Goal: Check status: Check status

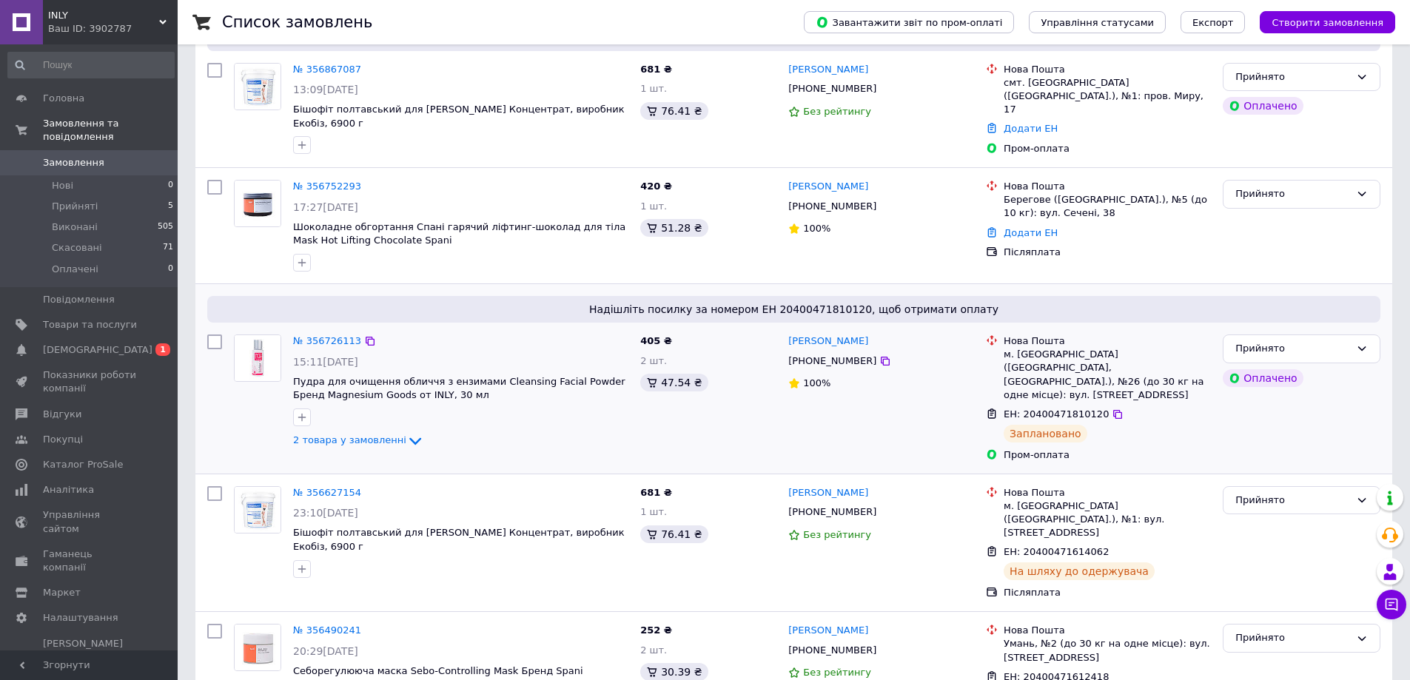
scroll to position [148, 0]
click at [327, 339] on link "№ 356726113" at bounding box center [327, 340] width 68 height 11
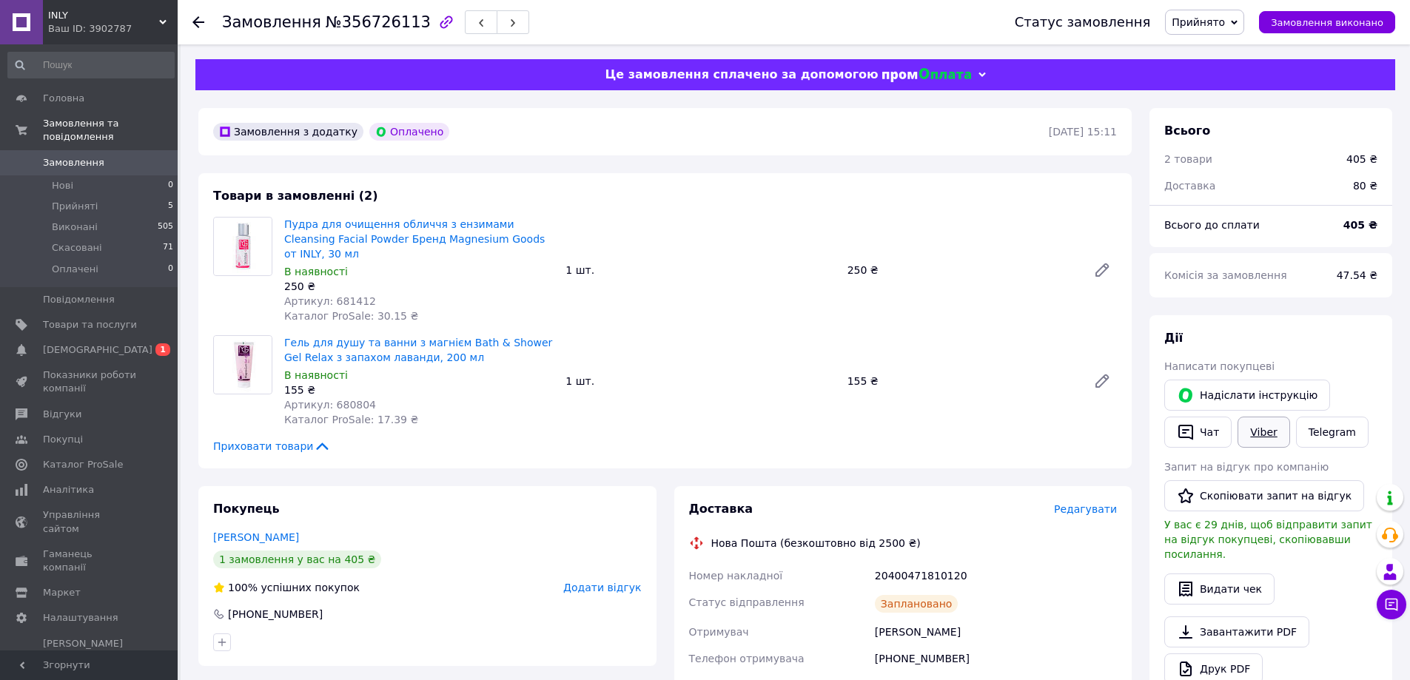
click at [1258, 434] on link "Viber" at bounding box center [1264, 432] width 52 height 31
drag, startPoint x: 484, startPoint y: 605, endPoint x: 146, endPoint y: 306, distance: 452.0
click at [484, 607] on div "[PHONE_NUMBER]" at bounding box center [428, 614] width 432 height 15
click at [90, 200] on span "Прийняті" at bounding box center [75, 206] width 46 height 13
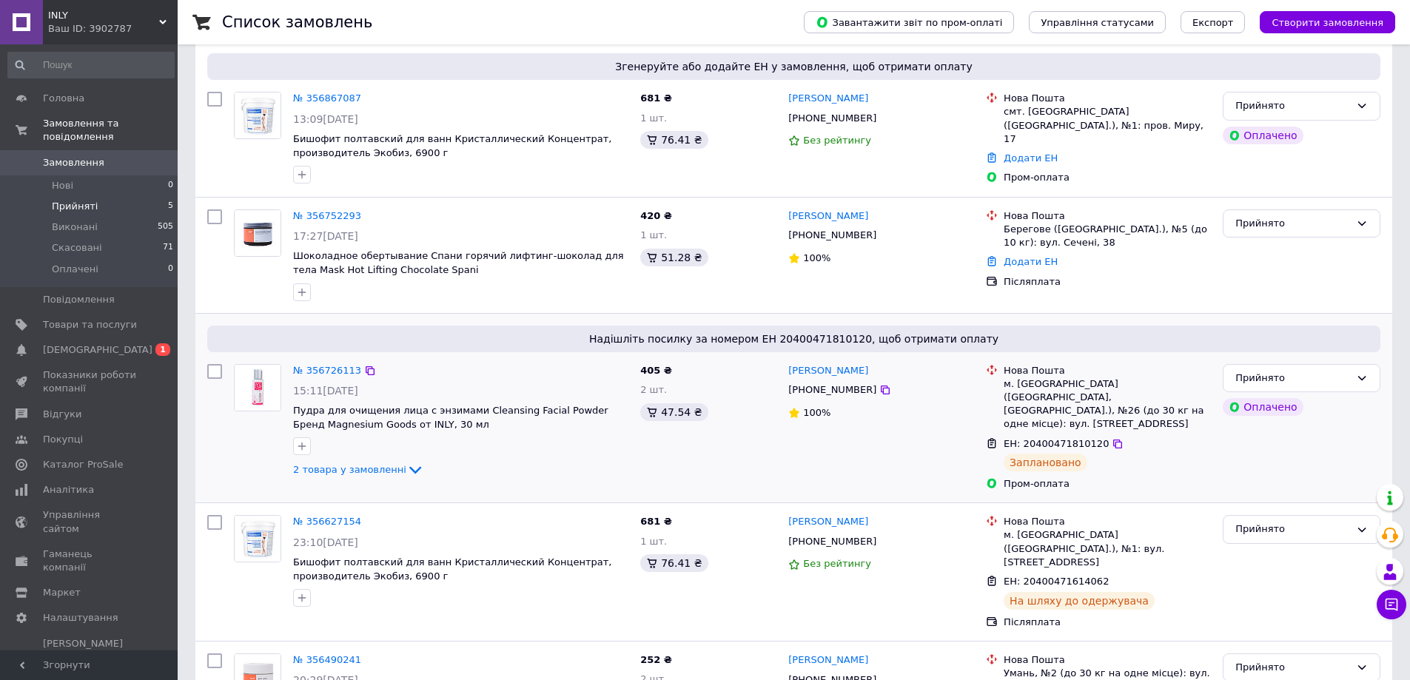
scroll to position [74, 0]
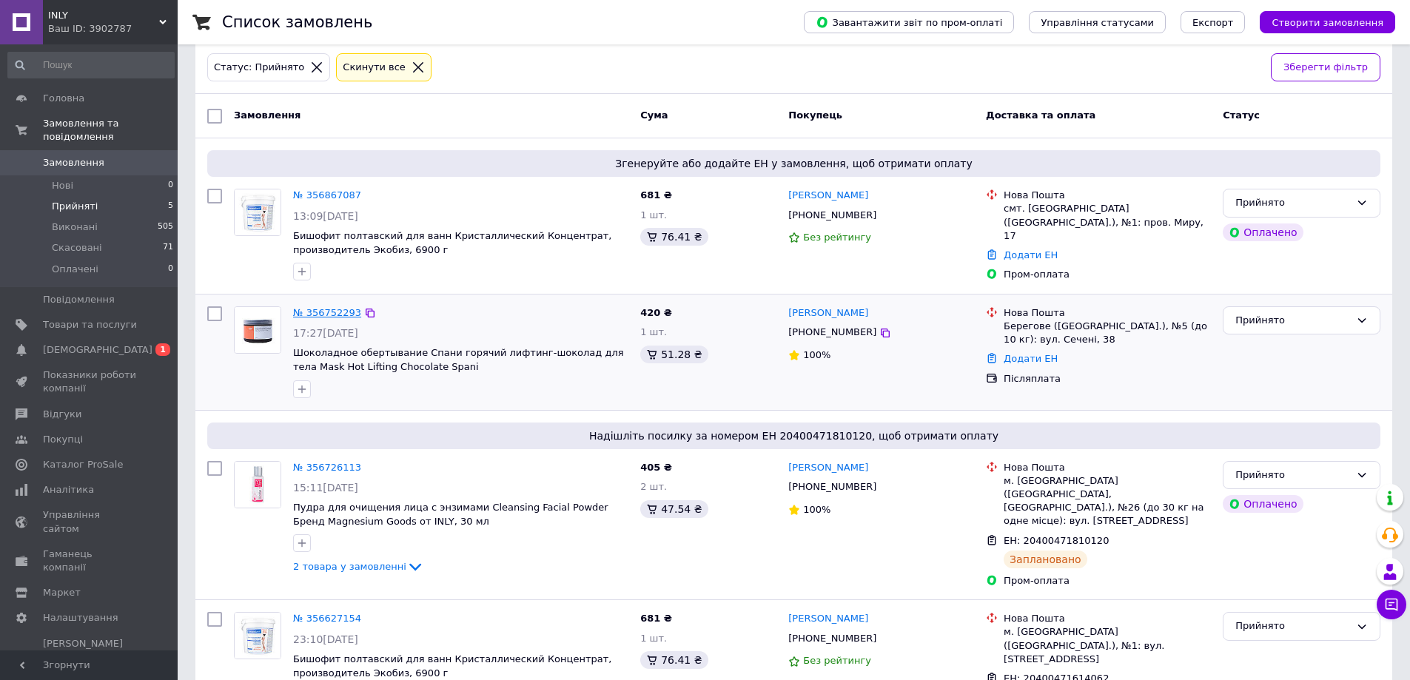
click at [340, 308] on link "№ 356752293" at bounding box center [327, 312] width 68 height 11
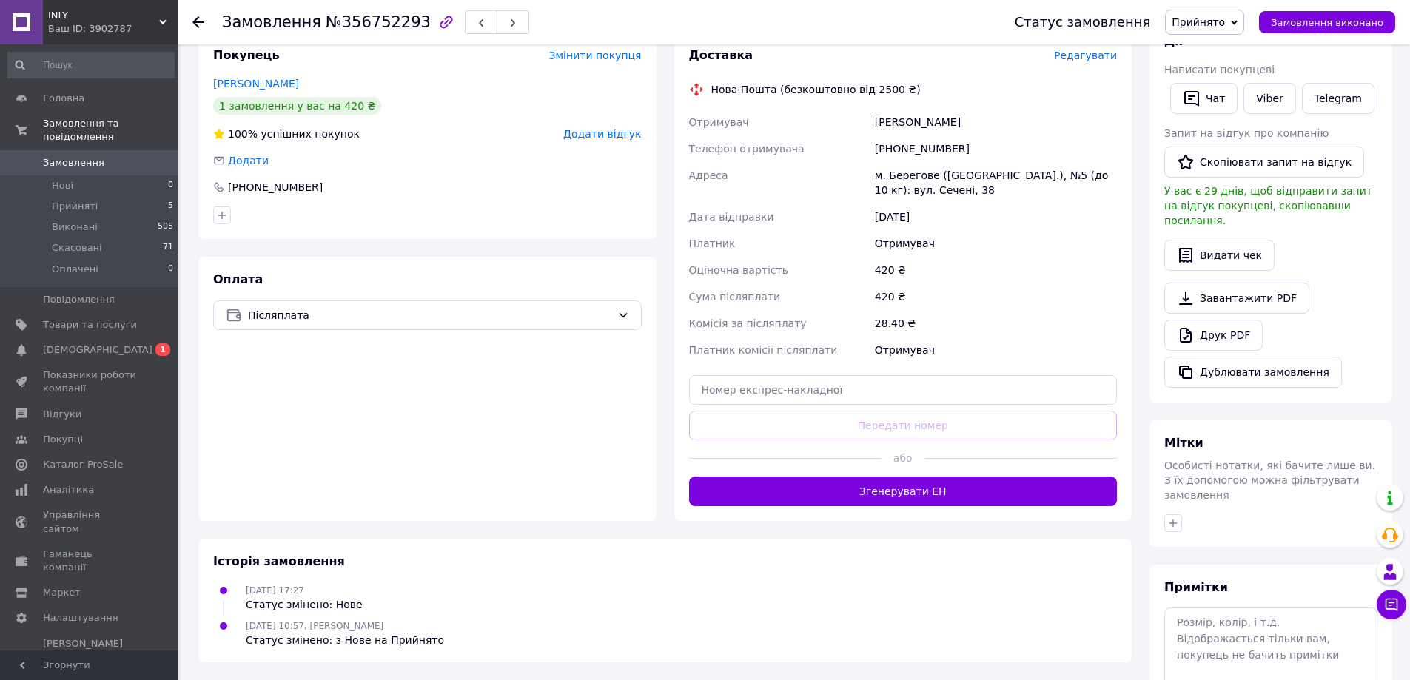
scroll to position [346, 0]
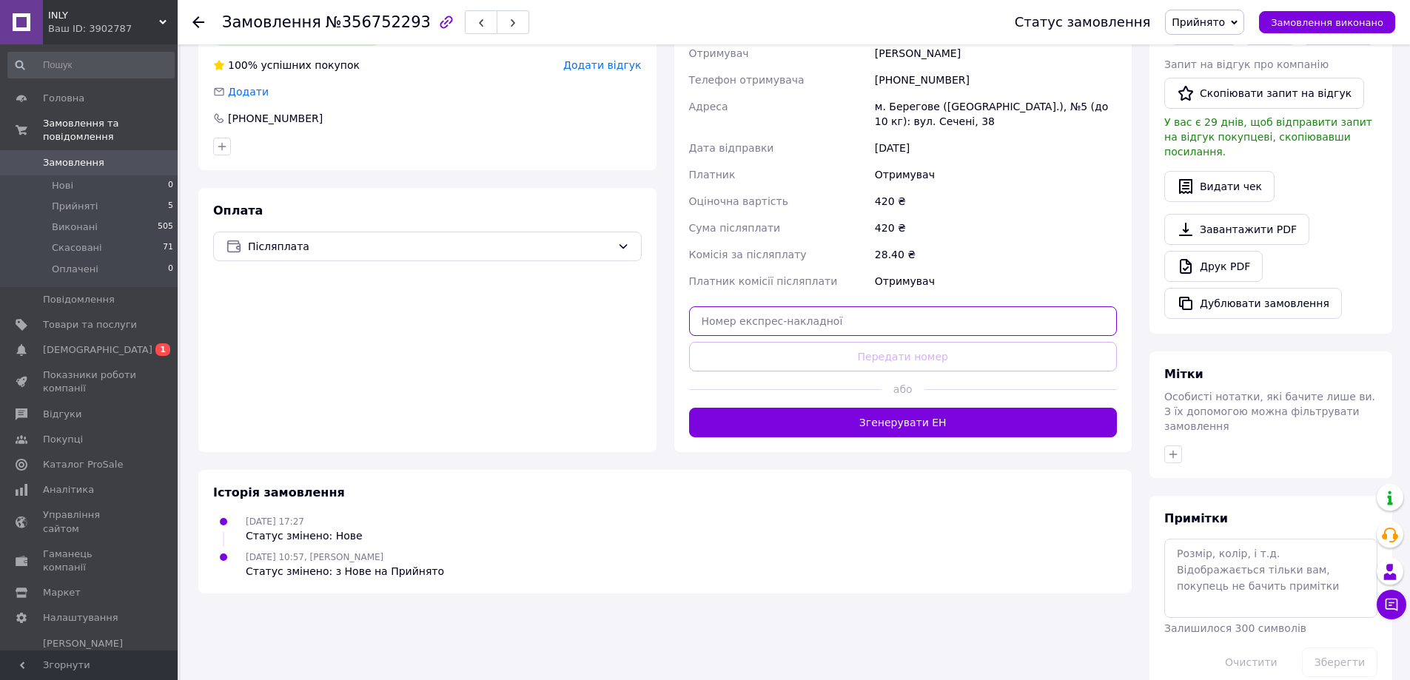
click at [824, 308] on input "text" at bounding box center [903, 321] width 429 height 30
paste input "20400471829401"
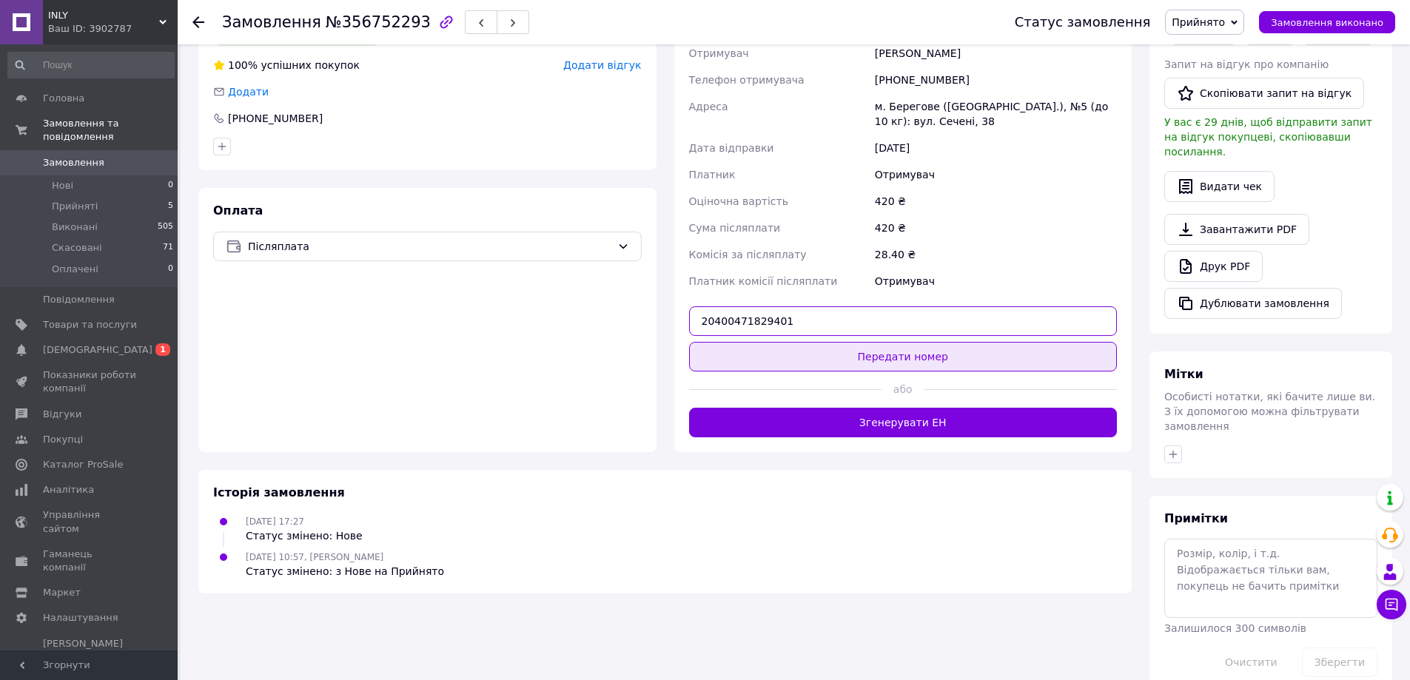
type input "20400471829401"
click at [847, 344] on button "Передати номер" at bounding box center [903, 357] width 429 height 30
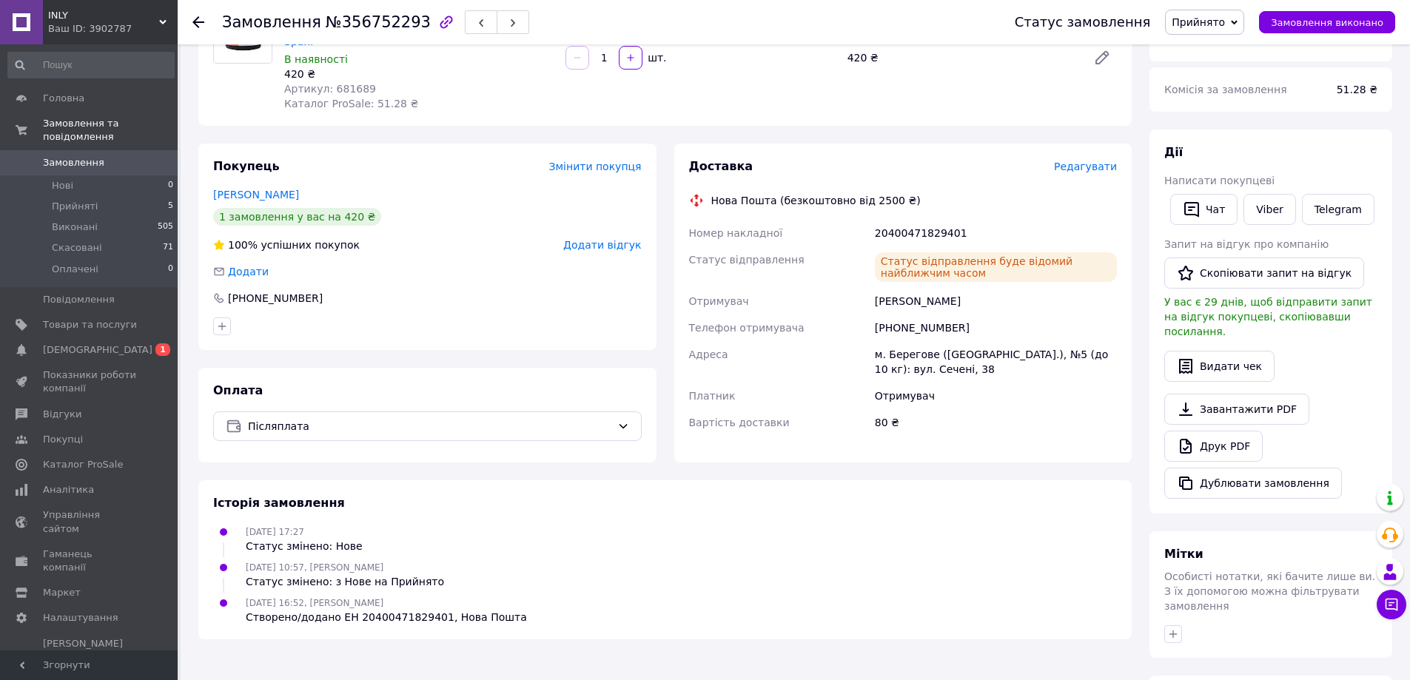
scroll to position [0, 0]
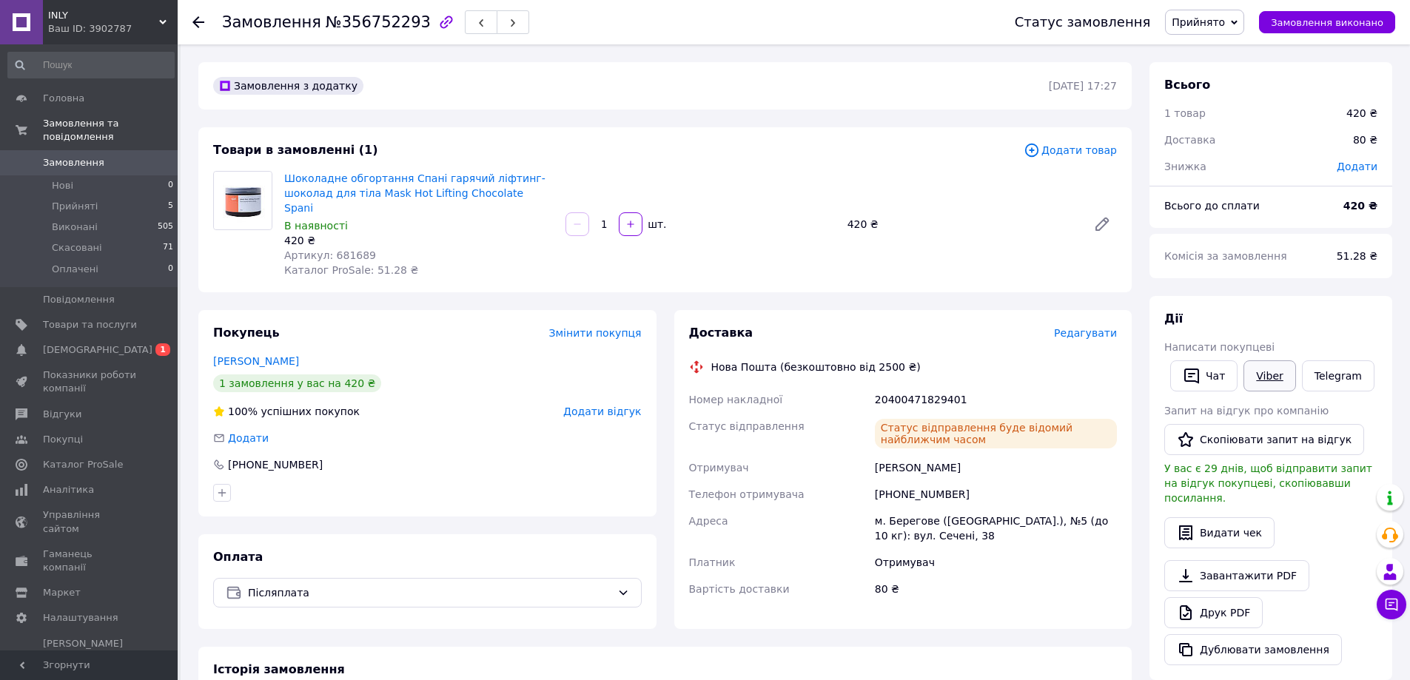
click at [1268, 375] on link "Viber" at bounding box center [1269, 375] width 52 height 31
click at [91, 200] on span "Прийняті" at bounding box center [75, 206] width 46 height 13
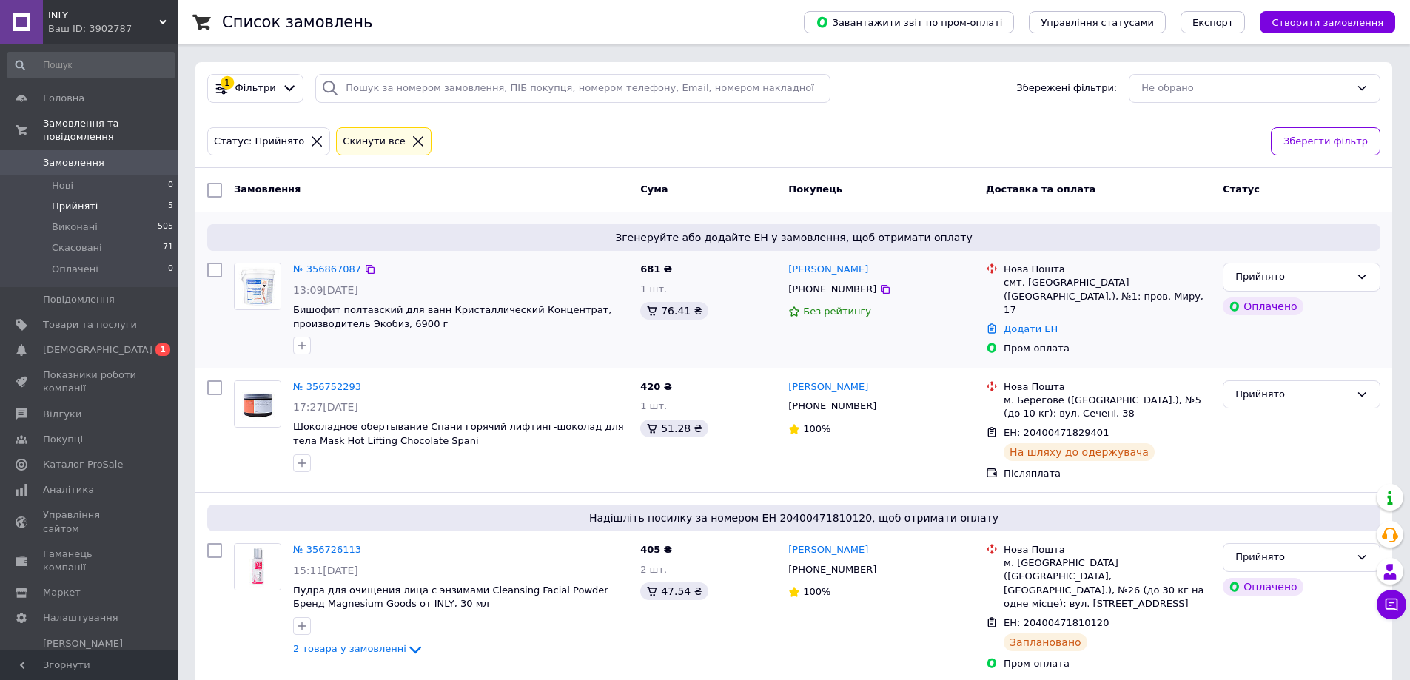
click at [338, 262] on div "№ 356867087" at bounding box center [327, 269] width 71 height 17
click at [337, 268] on link "№ 356867087" at bounding box center [327, 268] width 68 height 11
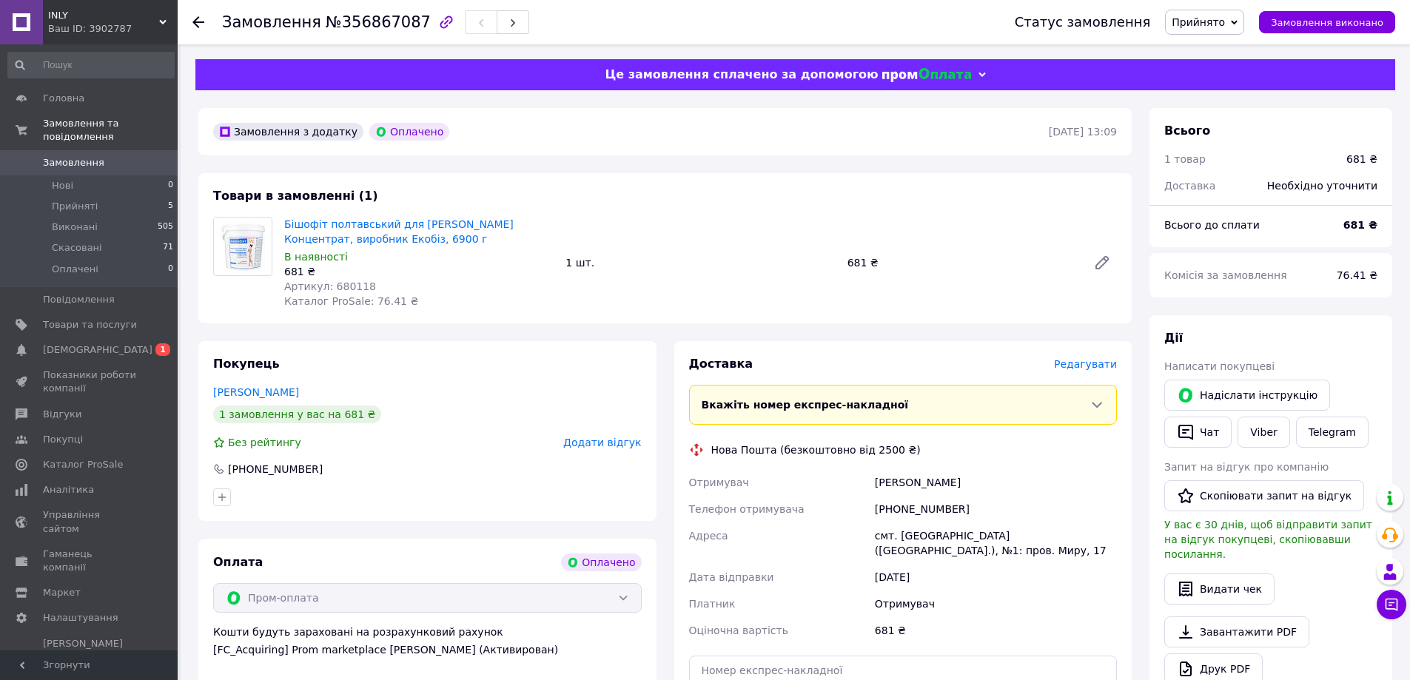
scroll to position [222, 0]
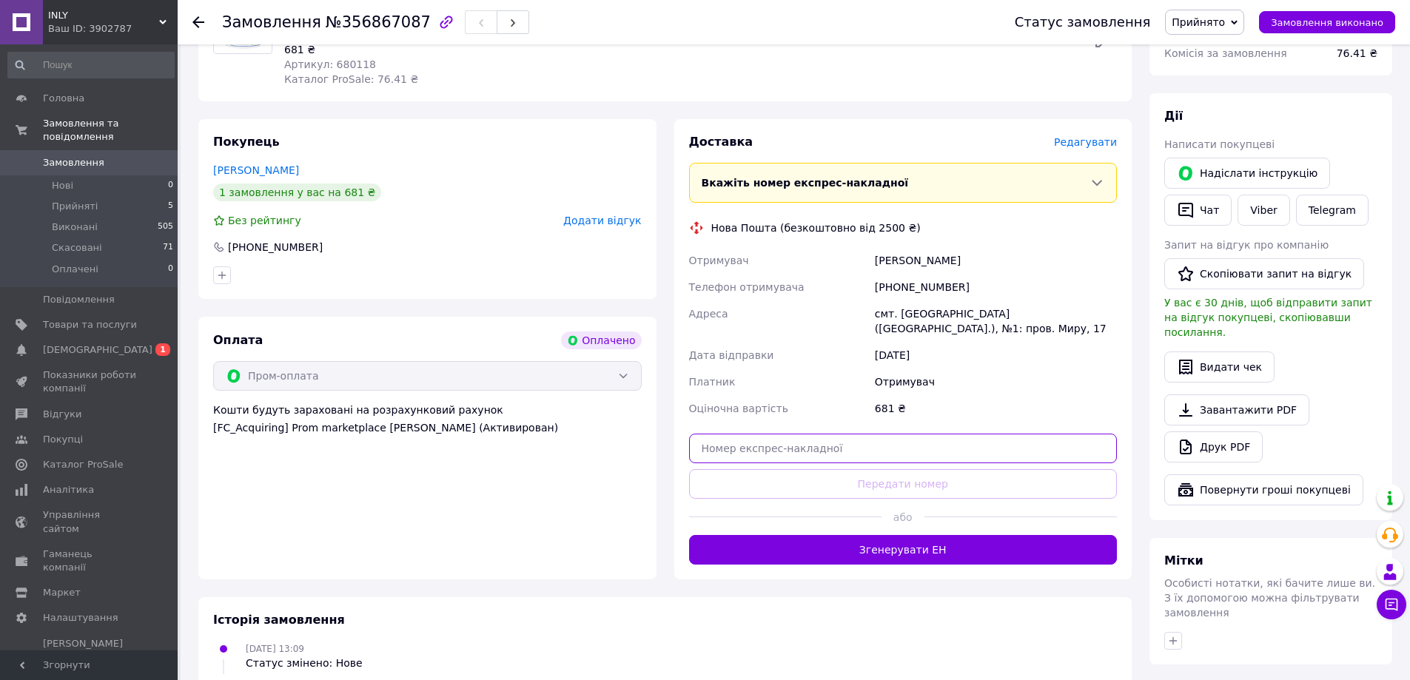
click at [779, 440] on input "text" at bounding box center [903, 449] width 429 height 30
paste input "20400471884382"
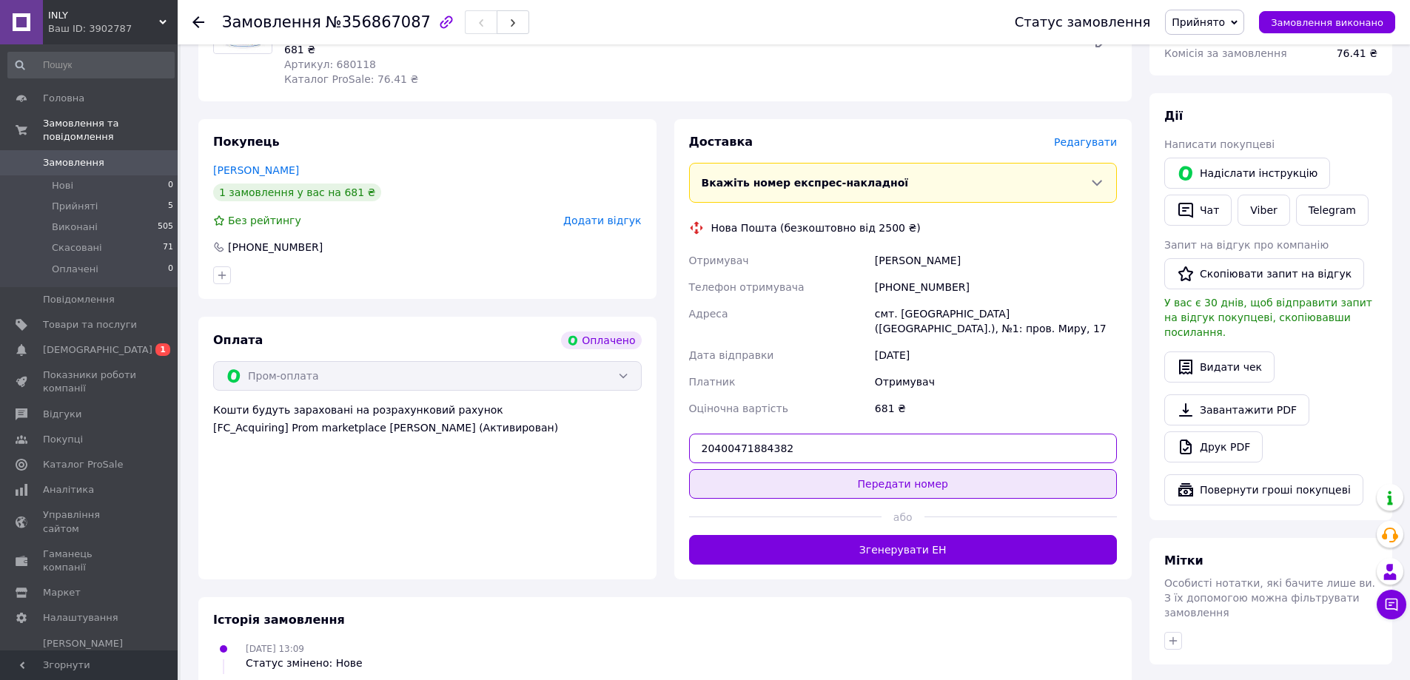
type input "20400471884382"
click at [864, 469] on button "Передати номер" at bounding box center [903, 484] width 429 height 30
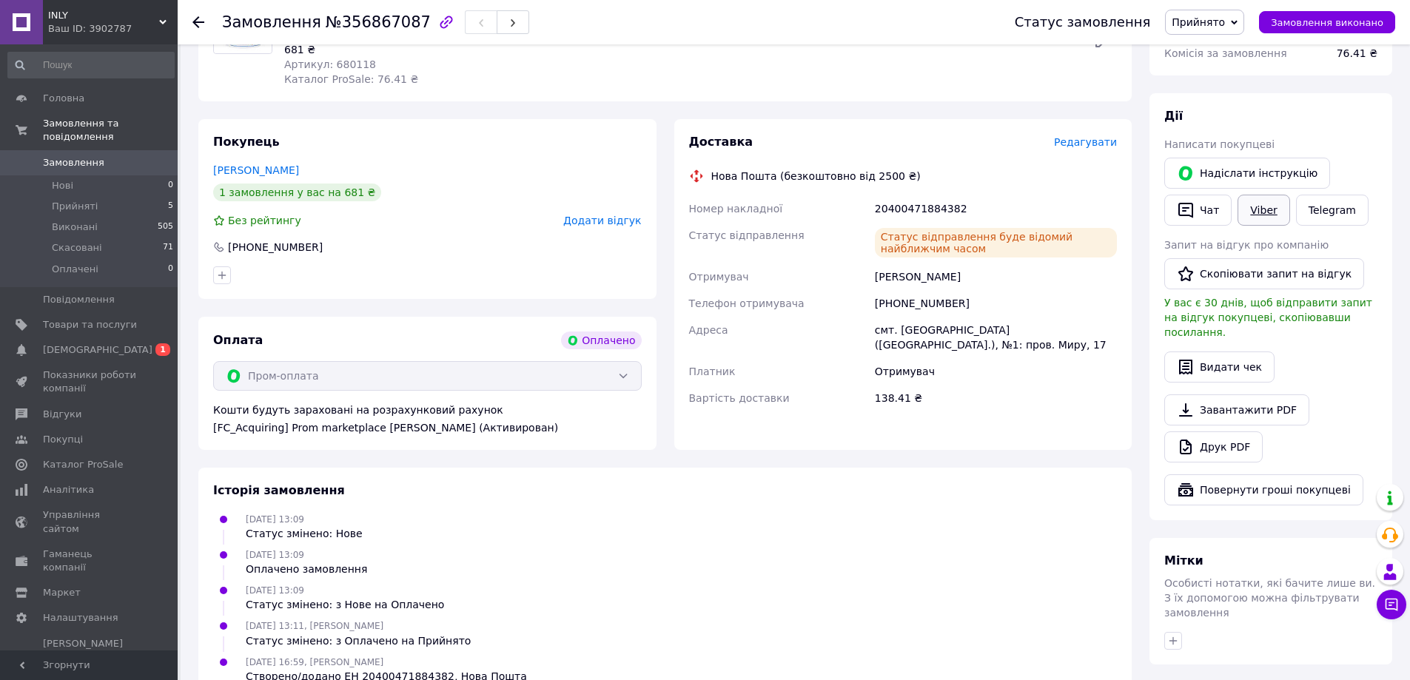
click at [1266, 206] on link "Viber" at bounding box center [1264, 210] width 52 height 31
drag, startPoint x: 118, startPoint y: 191, endPoint x: 141, endPoint y: 86, distance: 107.6
click at [118, 196] on li "Прийняті 5" at bounding box center [91, 206] width 182 height 21
